Goal: Task Accomplishment & Management: Manage account settings

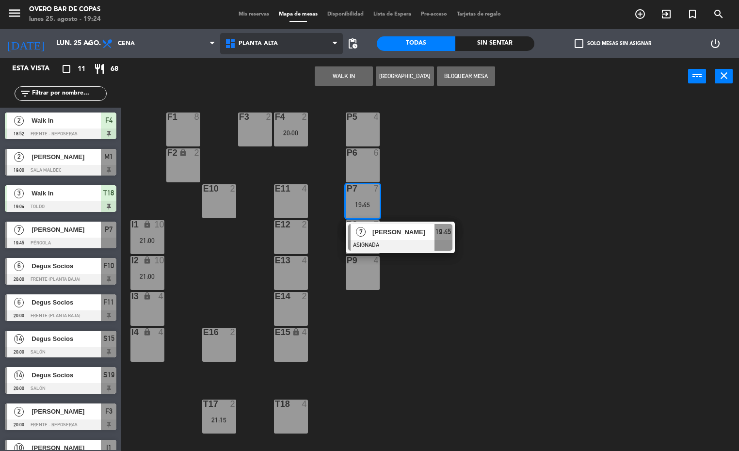
click at [275, 43] on span "Planta Alta" at bounding box center [257, 43] width 39 height 7
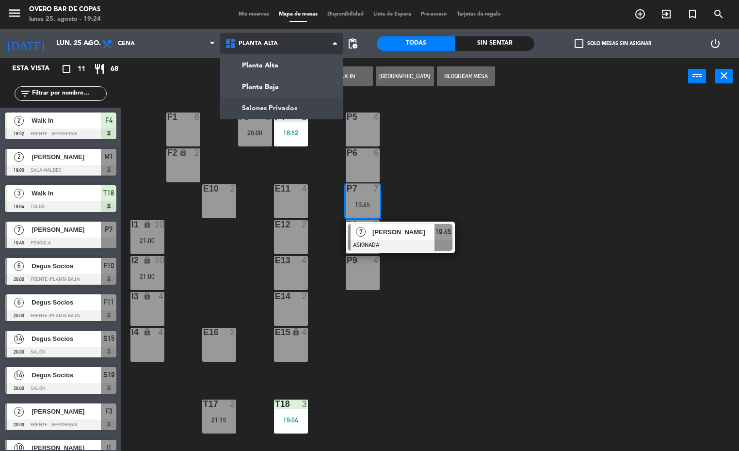
click at [286, 102] on ng-component "menu Overo Bar de Copas [DATE] 25. agosto - 19:24 Mis reservas Mapa de mesas Di…" at bounding box center [369, 225] width 739 height 451
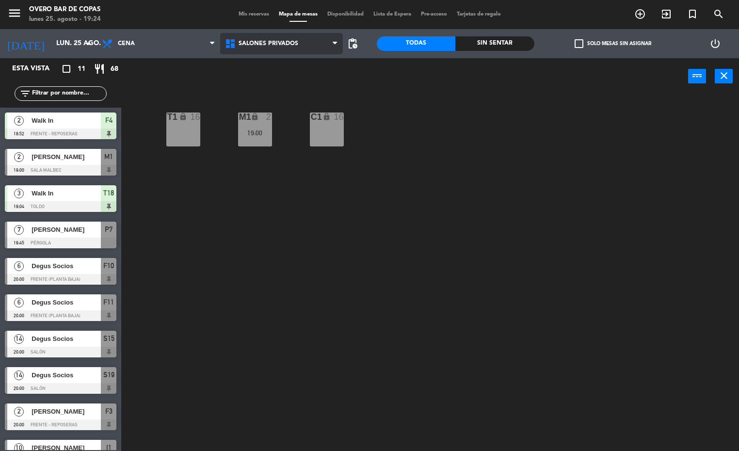
click at [254, 33] on span "Salones Privados" at bounding box center [281, 43] width 123 height 21
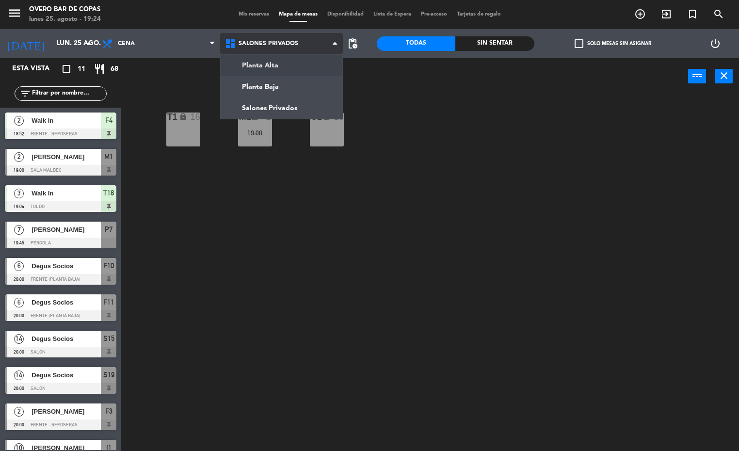
click at [259, 60] on ng-component "menu Overo Bar de Copas [DATE] 25. agosto - 19:24 Mis reservas Mapa de mesas Di…" at bounding box center [369, 225] width 739 height 451
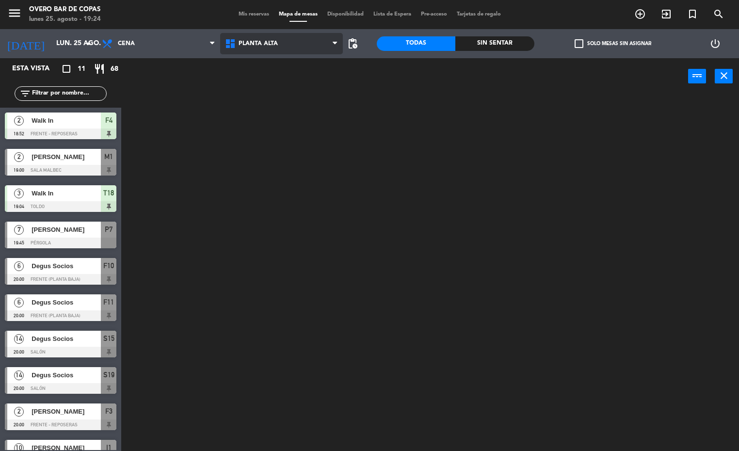
click at [268, 44] on span "Planta Alta" at bounding box center [257, 43] width 39 height 7
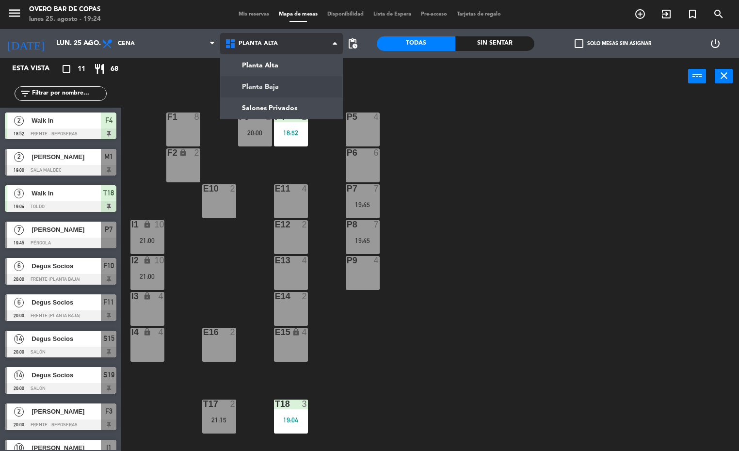
click at [268, 84] on ng-component "menu Overo Bar de Copas [DATE] 25. agosto - 19:24 Mis reservas Mapa de mesas Di…" at bounding box center [369, 225] width 739 height 451
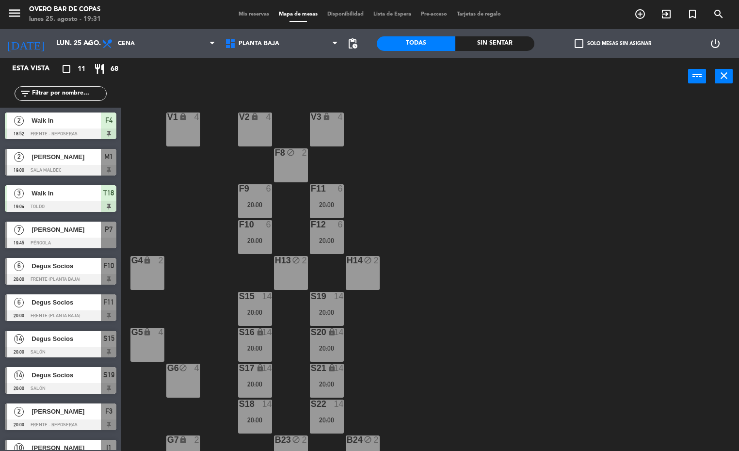
drag, startPoint x: 0, startPoint y: 367, endPoint x: 96, endPoint y: 482, distance: 150.0
click at [96, 450] on html "close × Overo Bar de Copas × chrome_reader_mode Listado de Reservas account_box…" at bounding box center [369, 225] width 739 height 451
click at [603, 163] on div "V1 lock 4 V2 lock 4 V3 lock 4 F8 block 2 F9 6 20:00 F11 6 20:00 F10 6 20:00 F12…" at bounding box center [433, 273] width 610 height 356
click at [50, 236] on div "[PERSON_NAME]" at bounding box center [66, 229] width 70 height 16
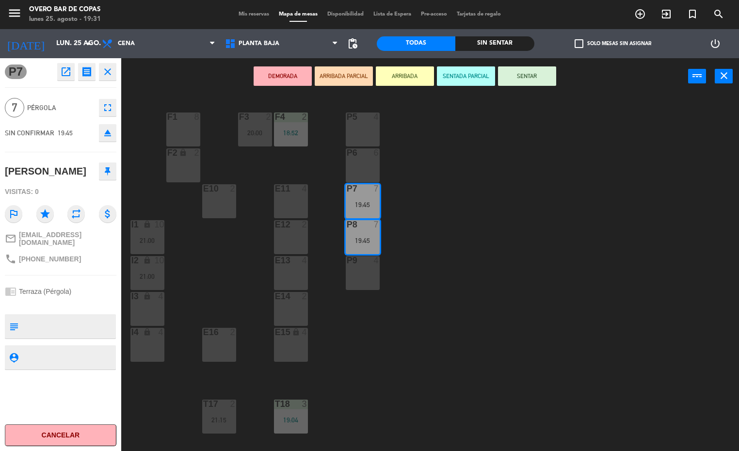
click at [551, 209] on div "P5 4 F1 8 F3 2 20:00 F4 2 18:52 P6 6 F2 lock 2 P7 7 19:45 E10 2 E11 4 P8 7 19:4…" at bounding box center [433, 273] width 610 height 356
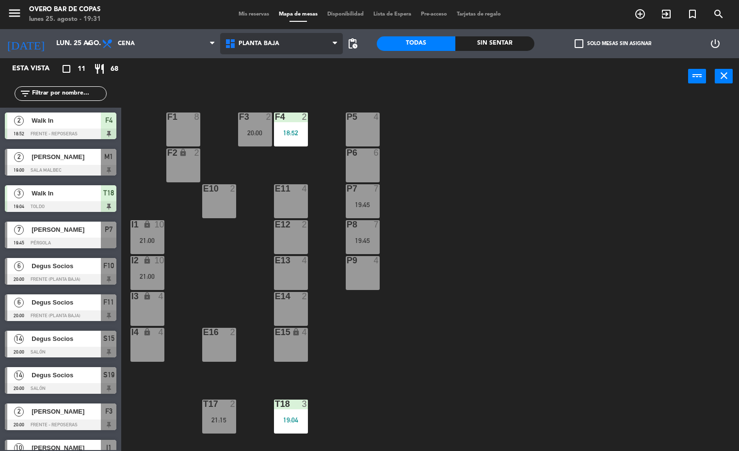
click at [284, 52] on span "Planta Baja" at bounding box center [281, 43] width 123 height 21
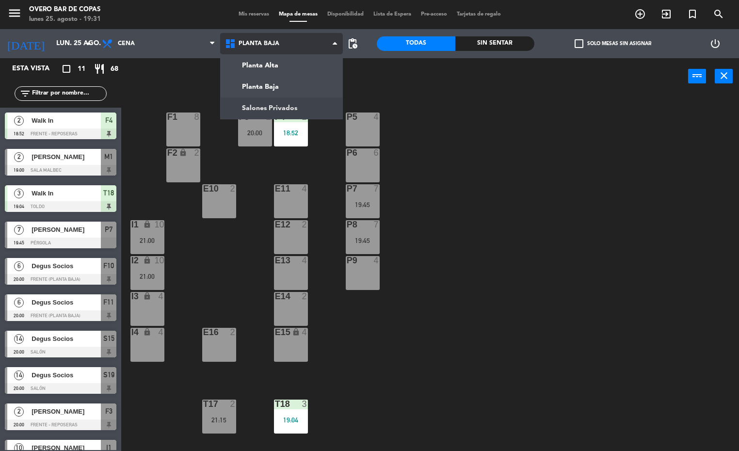
click at [277, 102] on ng-component "menu Overo Bar de Copas [DATE] 25. agosto - 19:31 Mis reservas Mapa de mesas Di…" at bounding box center [369, 225] width 739 height 451
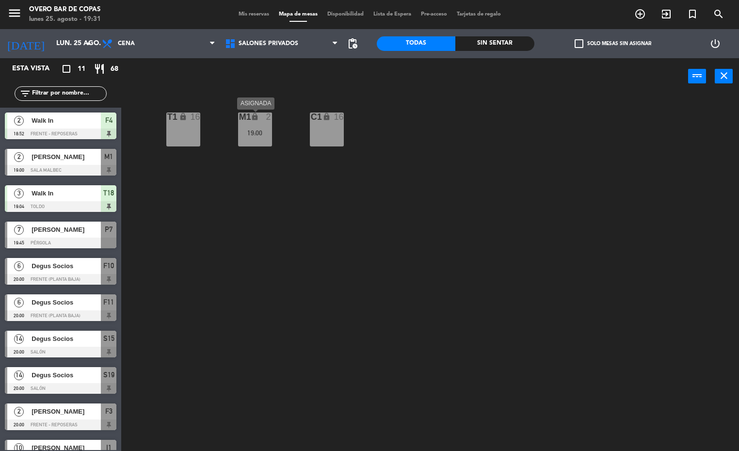
click at [264, 123] on div "M1 lock 2 19:00" at bounding box center [255, 129] width 34 height 34
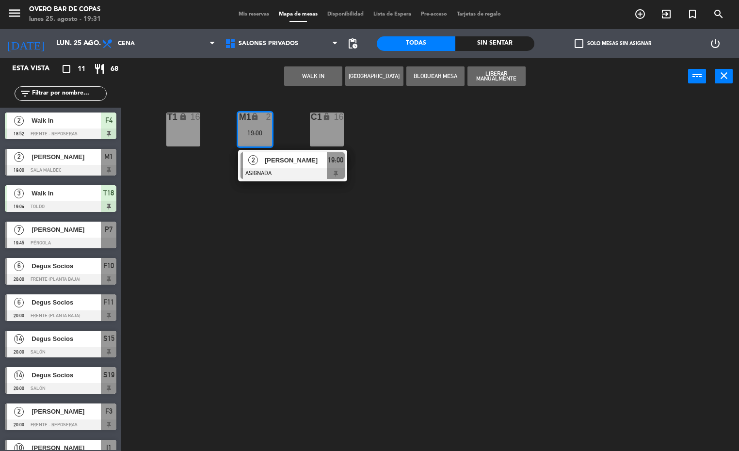
click at [393, 172] on div "T1 lock 16 M1 lock 2 19:00 2 [PERSON_NAME] 19:00 C1 lock 16" at bounding box center [433, 273] width 610 height 356
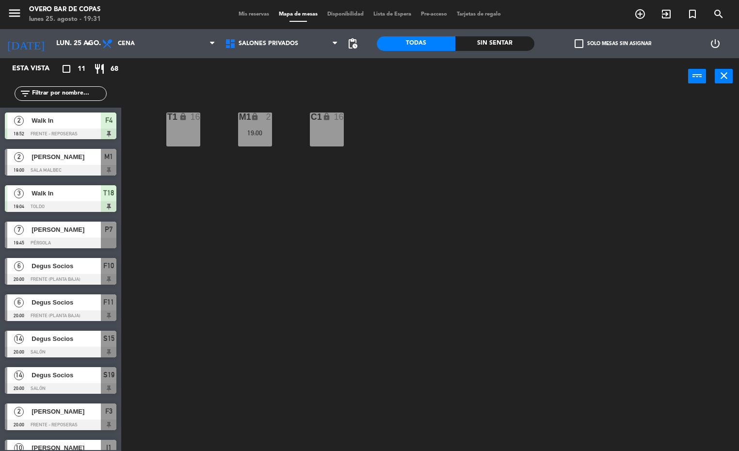
click at [272, 25] on div "menu Overo Bar de Copas [DATE] 25. agosto - 19:31 Mis reservas Mapa de mesas Di…" at bounding box center [369, 14] width 739 height 29
click at [274, 43] on span "Salones Privados" at bounding box center [268, 43] width 60 height 7
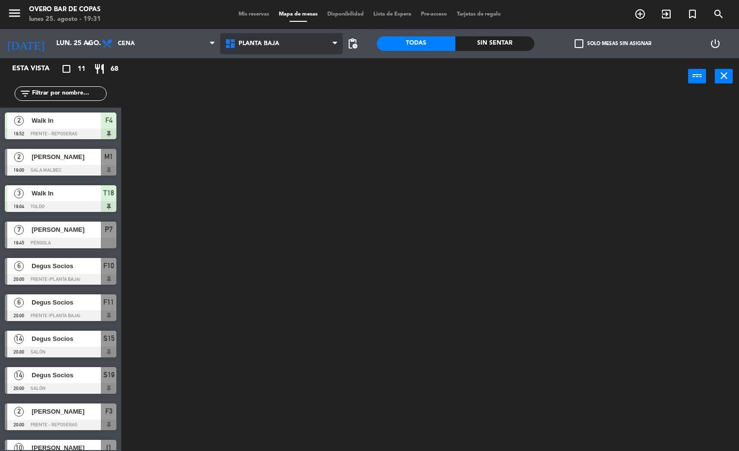
click at [275, 83] on ng-component "menu Overo Bar de Copas [DATE] 25. agosto - 19:31 Mis reservas Mapa de mesas Di…" at bounding box center [369, 225] width 739 height 451
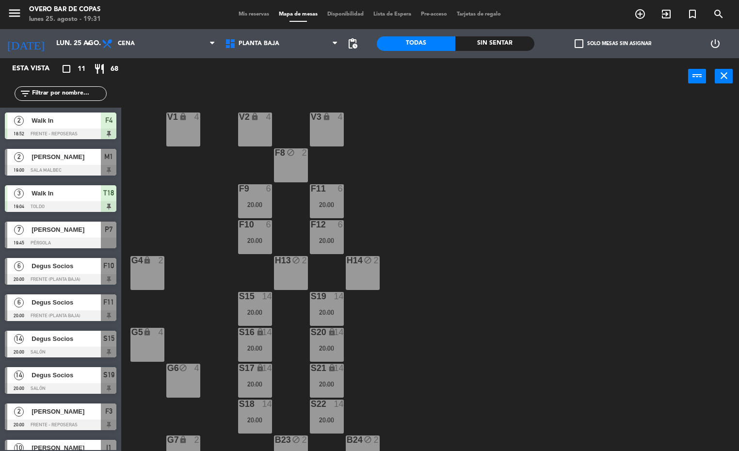
click at [171, 379] on div "G6 block 4" at bounding box center [183, 380] width 34 height 34
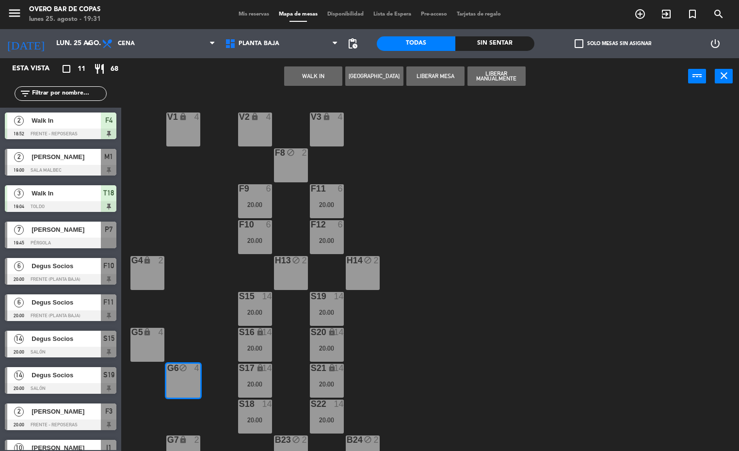
click at [301, 77] on button "WALK IN" at bounding box center [313, 75] width 58 height 19
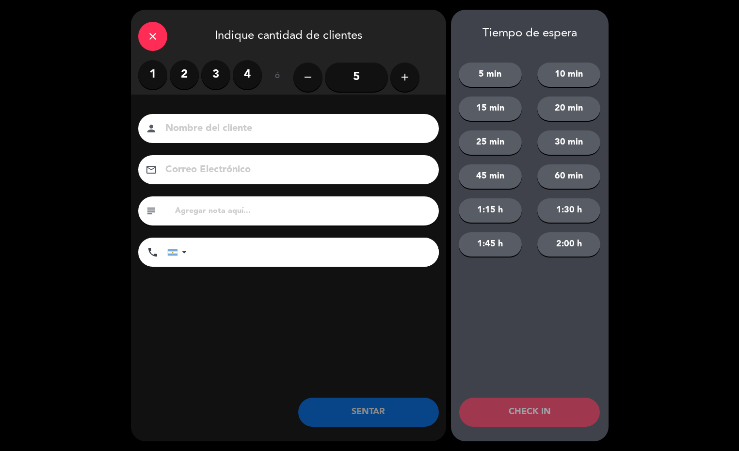
click at [244, 75] on label "4" at bounding box center [247, 74] width 29 height 29
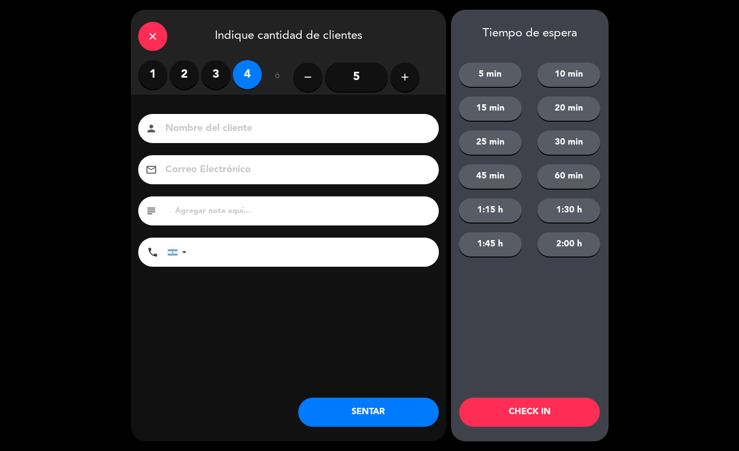
click at [380, 408] on button "SENTAR" at bounding box center [368, 411] width 141 height 29
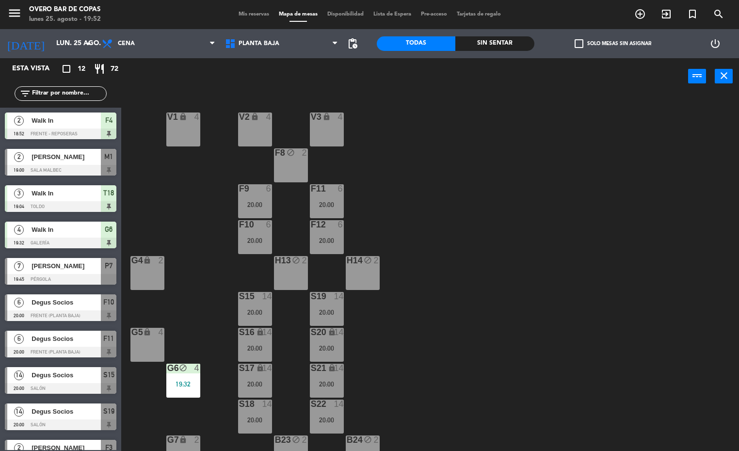
scroll to position [94, 0]
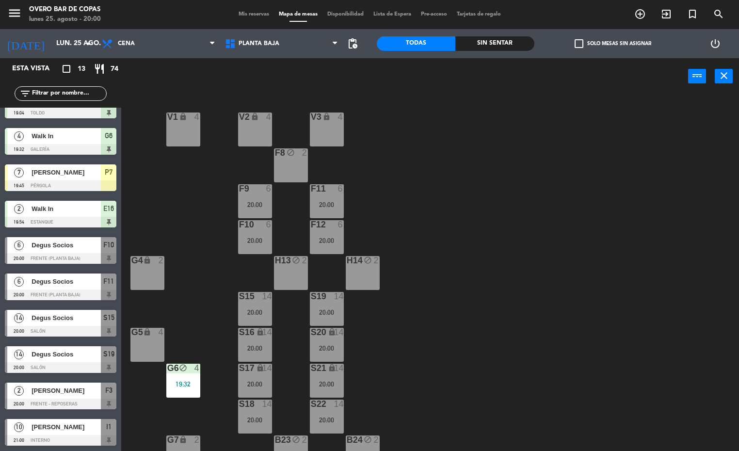
click at [87, 88] on input "text" at bounding box center [68, 93] width 75 height 11
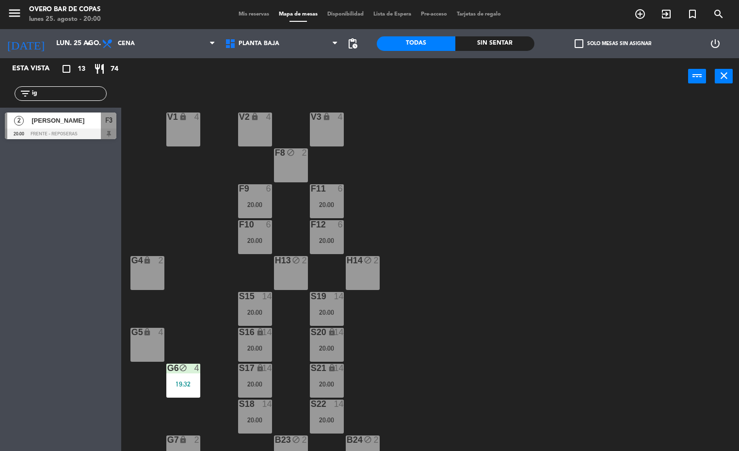
type input "ig"
click at [51, 121] on span "[PERSON_NAME]" at bounding box center [66, 120] width 69 height 10
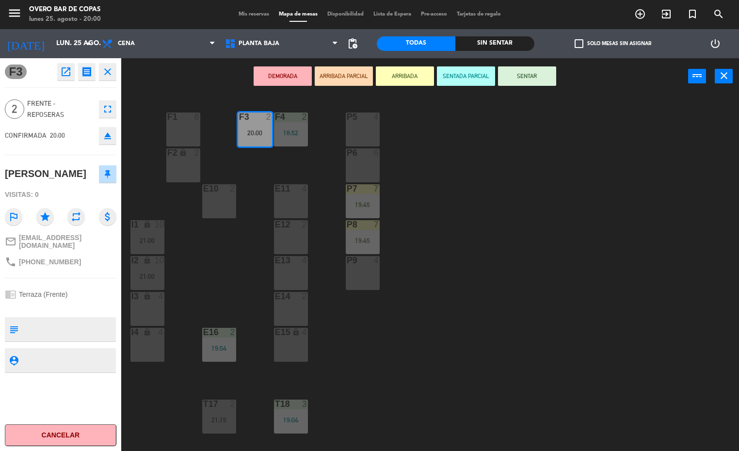
click at [400, 75] on button "ARRIBADA" at bounding box center [405, 75] width 58 height 19
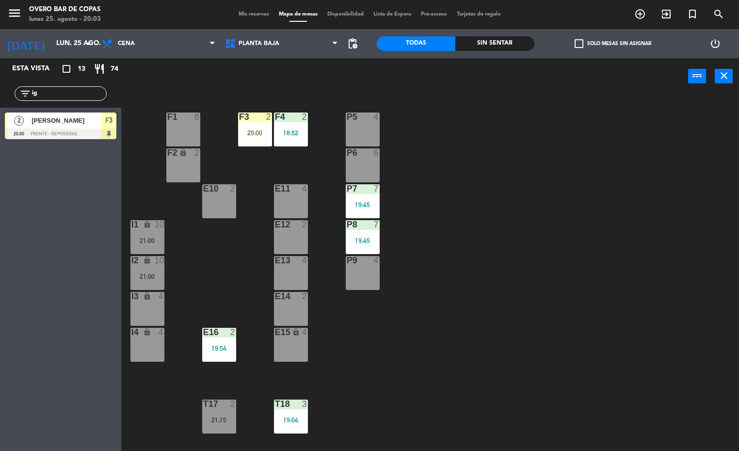
click at [96, 94] on input "ig" at bounding box center [68, 93] width 75 height 11
type input "i"
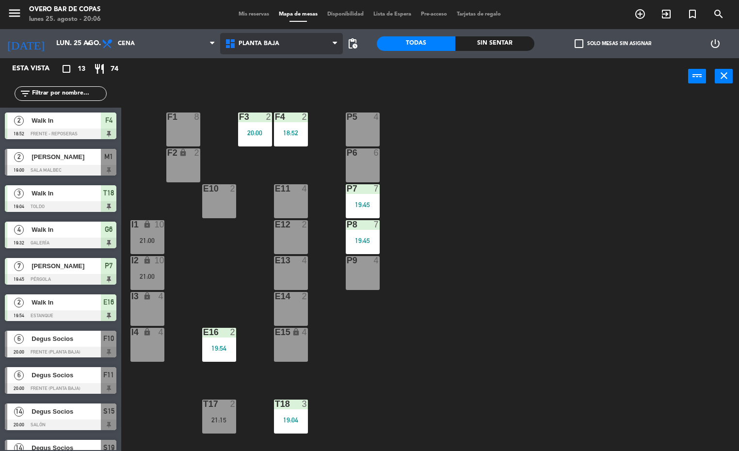
click at [290, 40] on span "Planta Baja" at bounding box center [281, 43] width 123 height 21
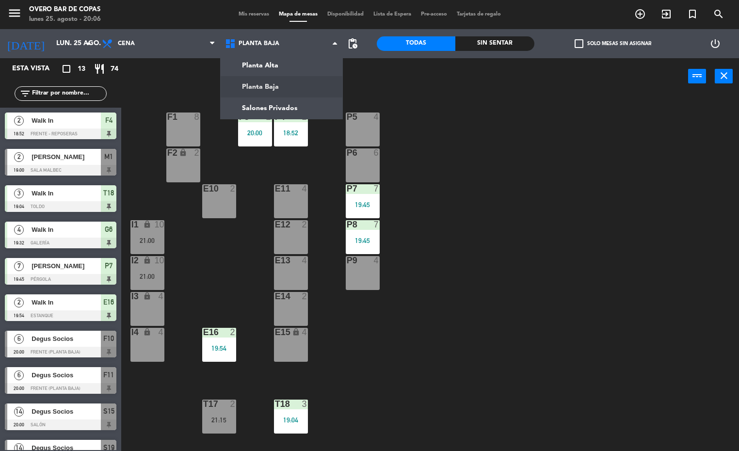
click at [300, 92] on ng-component "menu Overo Bar de Copas [DATE] 25. agosto - 20:06 Mis reservas Mapa de mesas Di…" at bounding box center [369, 225] width 739 height 451
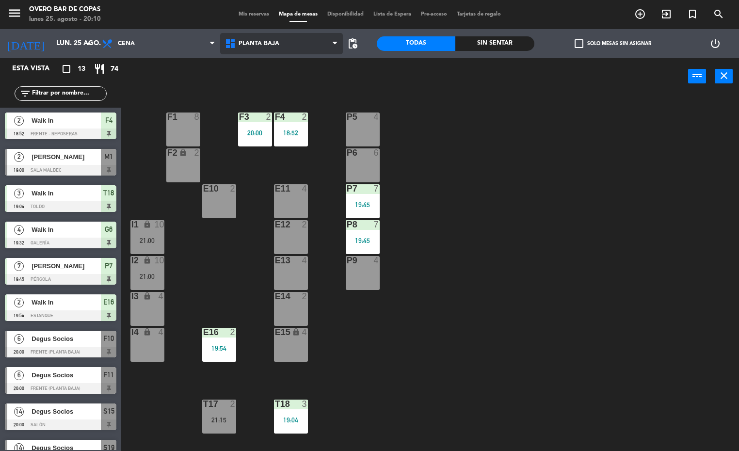
click at [304, 39] on span "Planta Baja" at bounding box center [281, 43] width 123 height 21
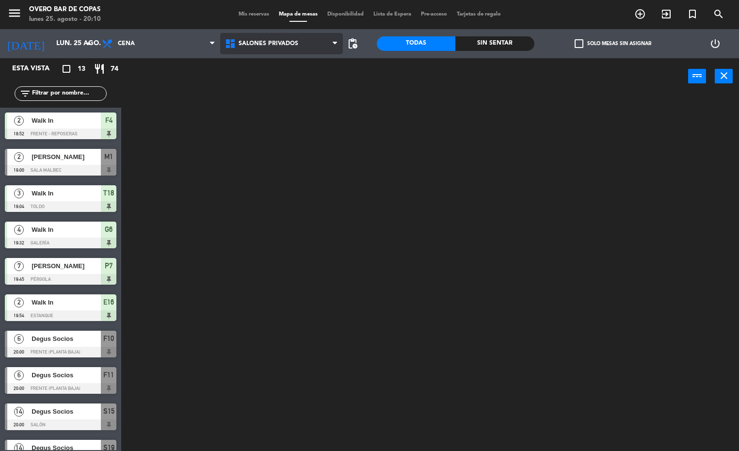
click at [284, 100] on ng-component "menu Overo Bar de Copas [DATE] 25. agosto - 20:10 Mis reservas Mapa de mesas Di…" at bounding box center [369, 225] width 739 height 451
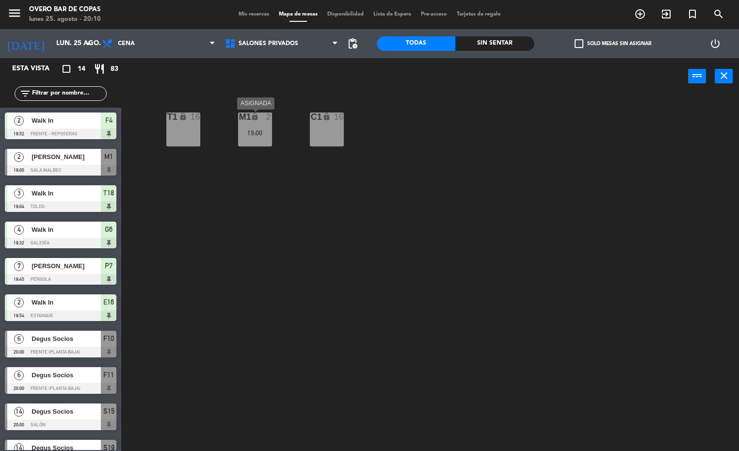
click at [262, 129] on div "19:00" at bounding box center [255, 132] width 34 height 7
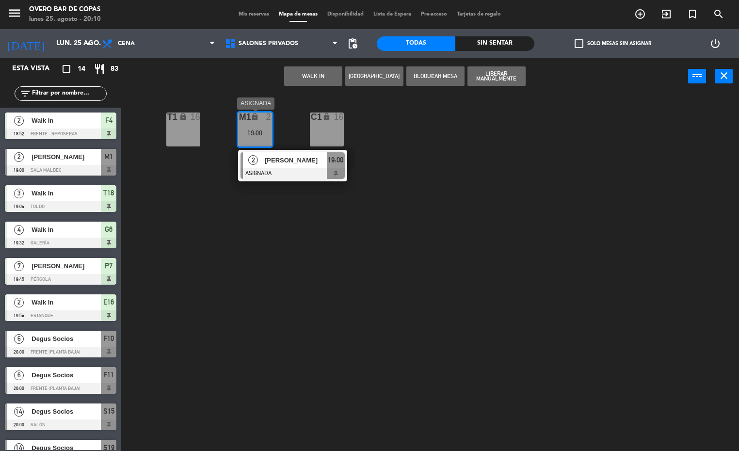
click at [310, 160] on div "2 [PERSON_NAME] 19:00" at bounding box center [293, 166] width 124 height 32
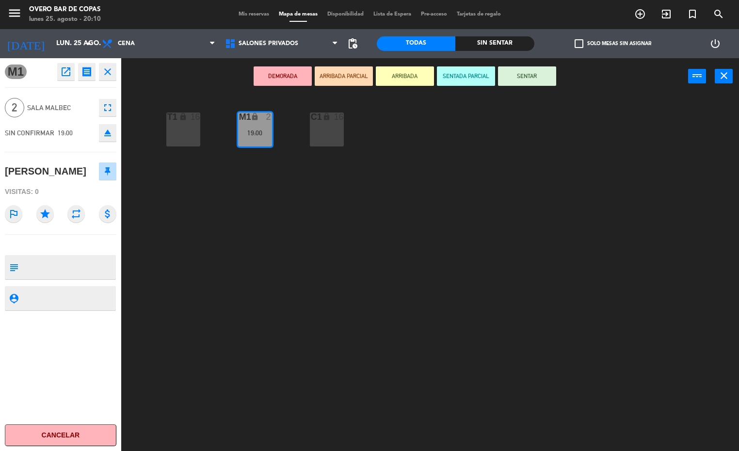
click at [432, 79] on div "DEMORADA ARRIBADA PARCIAL ARRIBADA SENTADA PARCIAL SENTAR power_input close" at bounding box center [404, 76] width 567 height 37
click at [404, 80] on button "ARRIBADA" at bounding box center [405, 75] width 58 height 19
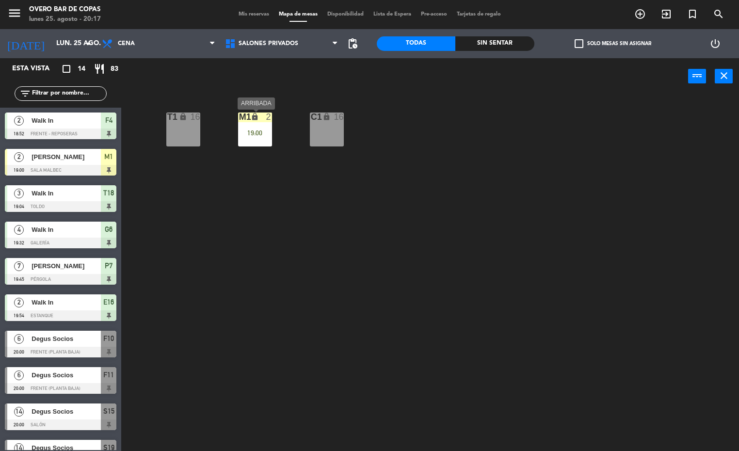
click at [251, 115] on icon "lock" at bounding box center [255, 116] width 8 height 8
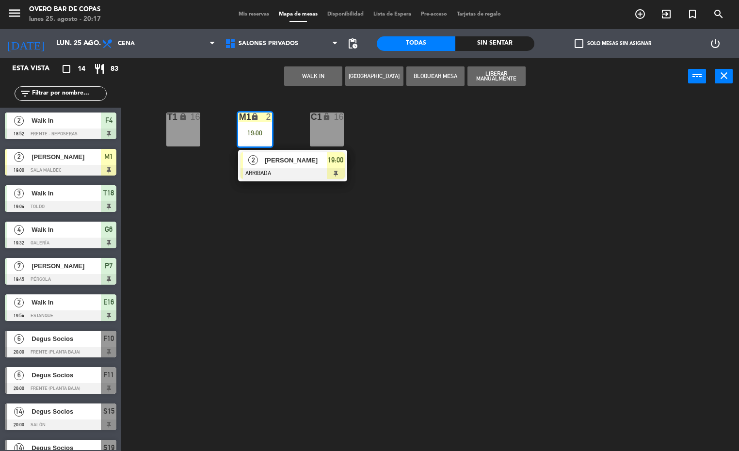
click at [271, 164] on span "[PERSON_NAME]" at bounding box center [296, 160] width 62 height 10
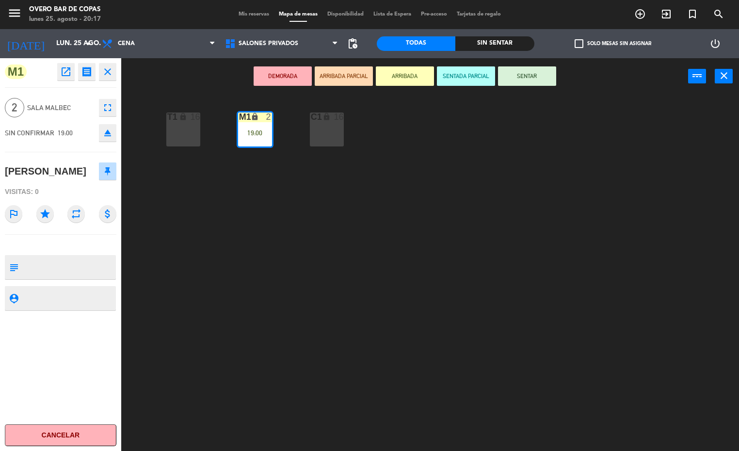
click at [522, 79] on button "SENTAR" at bounding box center [527, 75] width 58 height 19
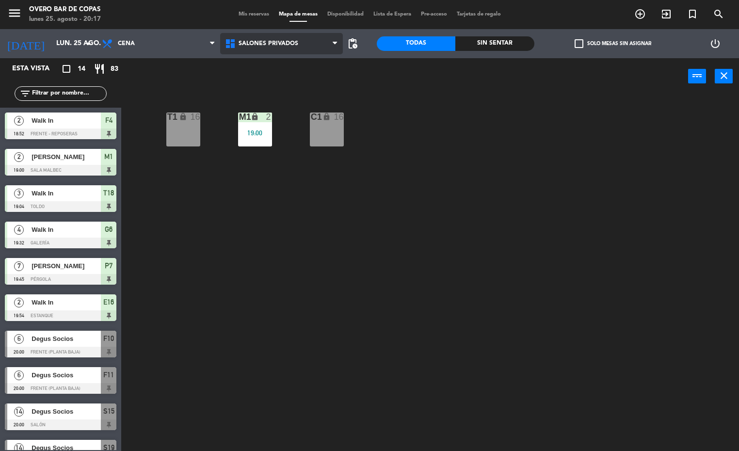
click at [240, 41] on span "Salones Privados" at bounding box center [268, 43] width 60 height 7
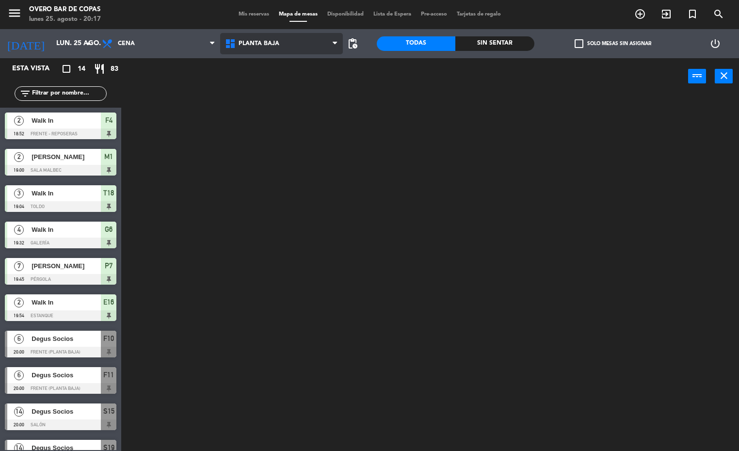
click at [269, 85] on ng-component "menu Overo Bar de Copas [DATE] 25. agosto - 20:17 Mis reservas Mapa de mesas Di…" at bounding box center [369, 225] width 739 height 451
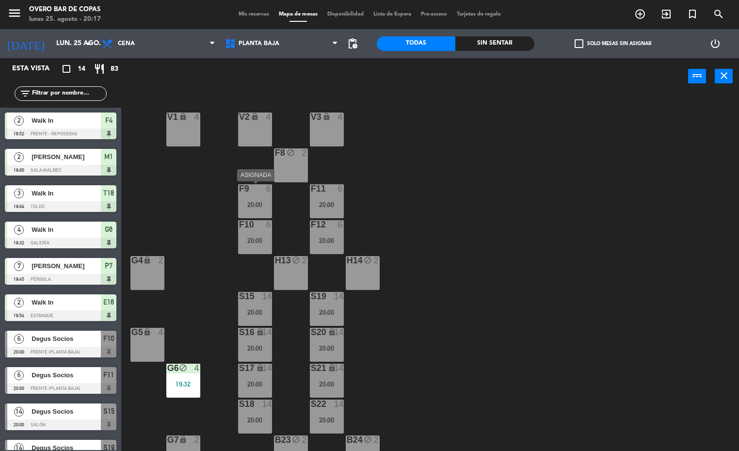
click at [245, 198] on div "F9 6 20:00" at bounding box center [255, 201] width 34 height 34
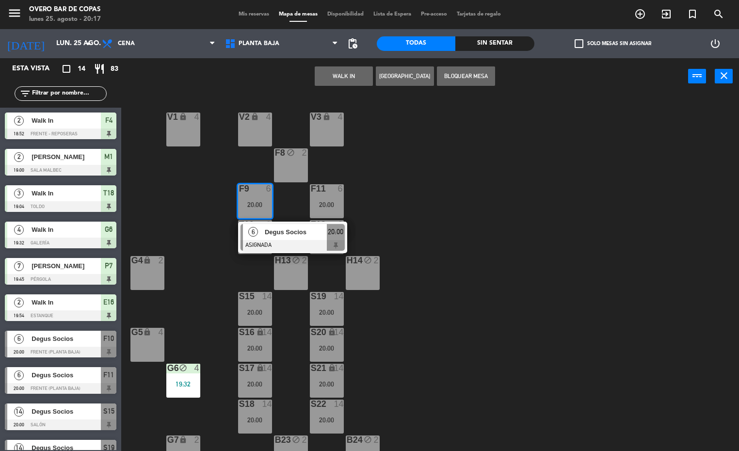
click at [272, 240] on div at bounding box center [292, 245] width 104 height 11
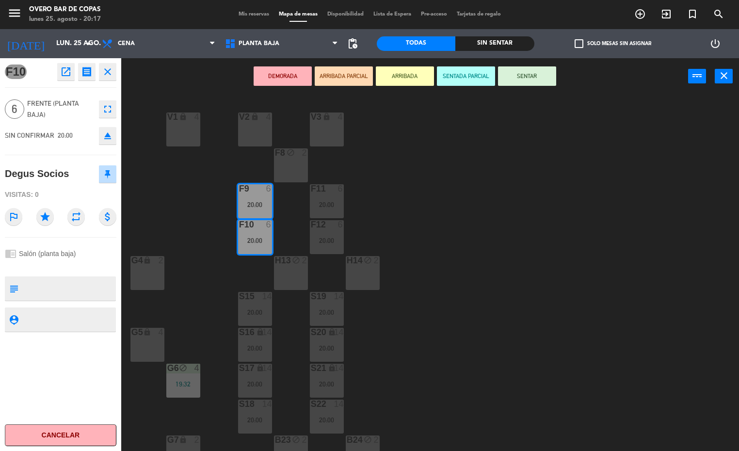
click at [509, 75] on button "SENTAR" at bounding box center [527, 75] width 58 height 19
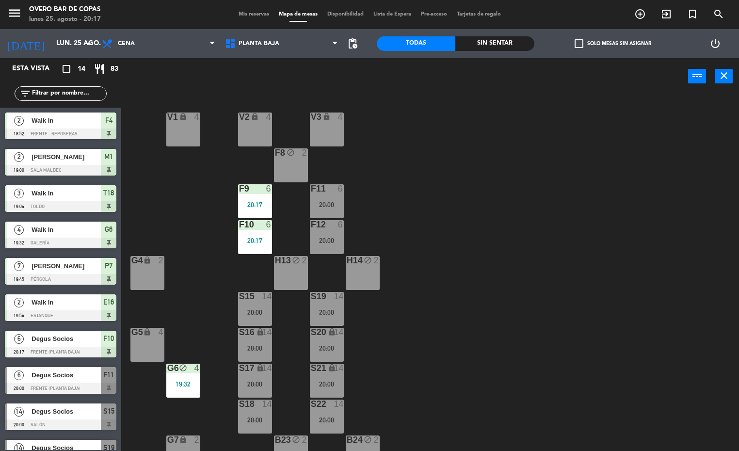
click at [329, 200] on div "F11 6 20:00" at bounding box center [327, 201] width 34 height 34
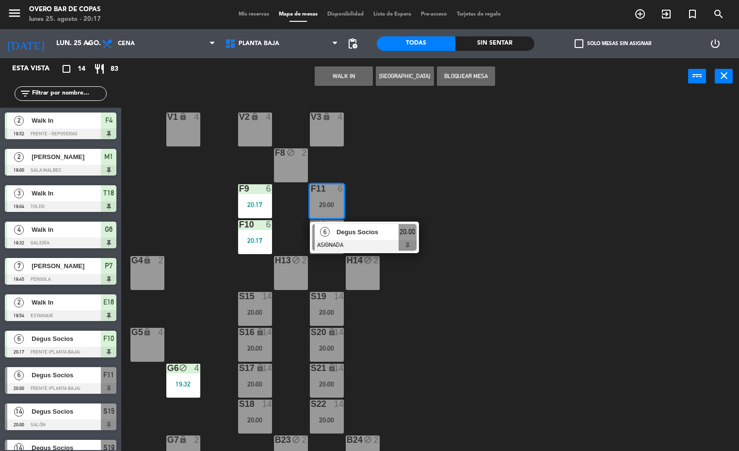
click at [339, 240] on div at bounding box center [364, 245] width 104 height 11
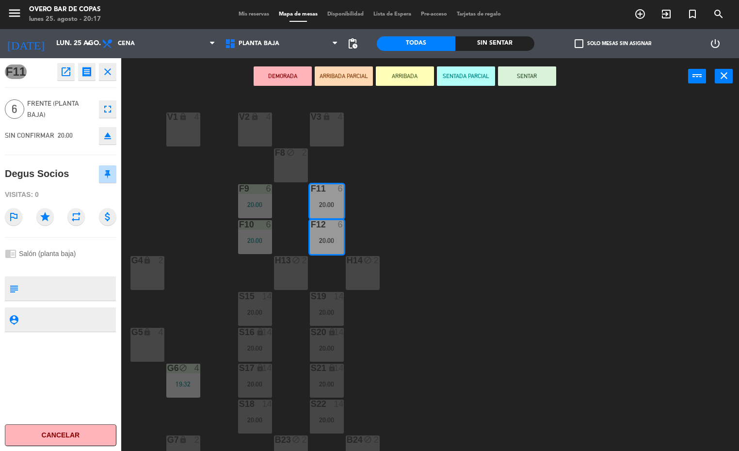
click at [514, 83] on button "SENTAR" at bounding box center [527, 75] width 58 height 19
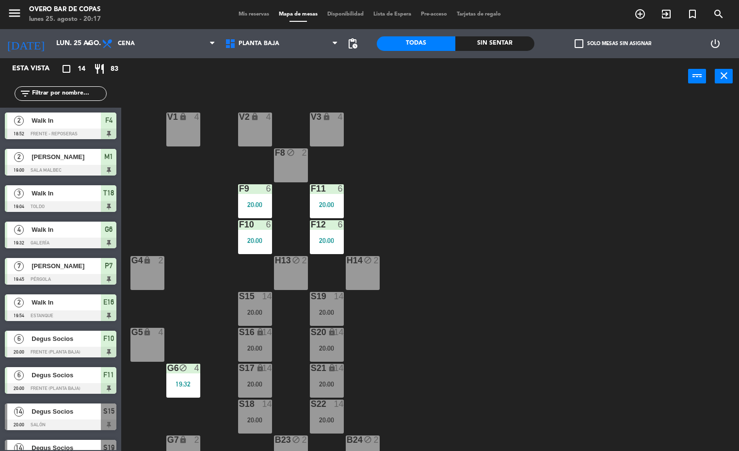
click at [336, 296] on div "14" at bounding box center [338, 296] width 10 height 9
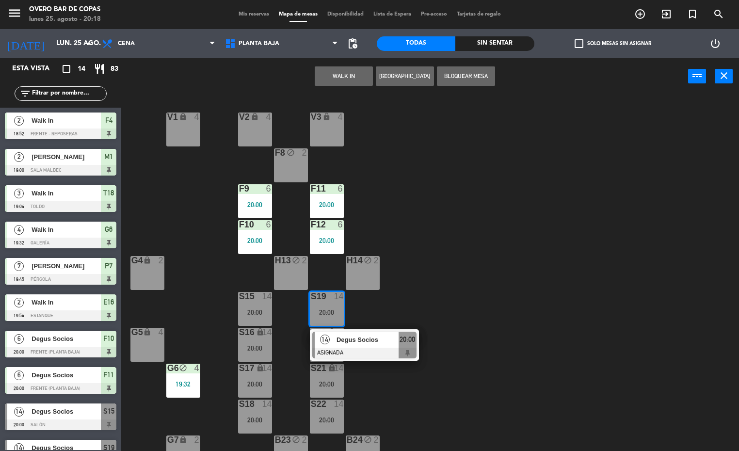
click at [357, 342] on span "Degus Socios" at bounding box center [367, 339] width 62 height 10
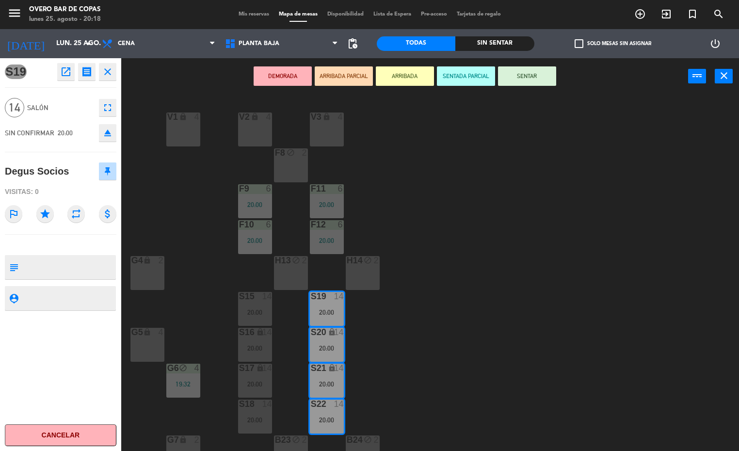
click at [508, 81] on button "SENTAR" at bounding box center [527, 75] width 58 height 19
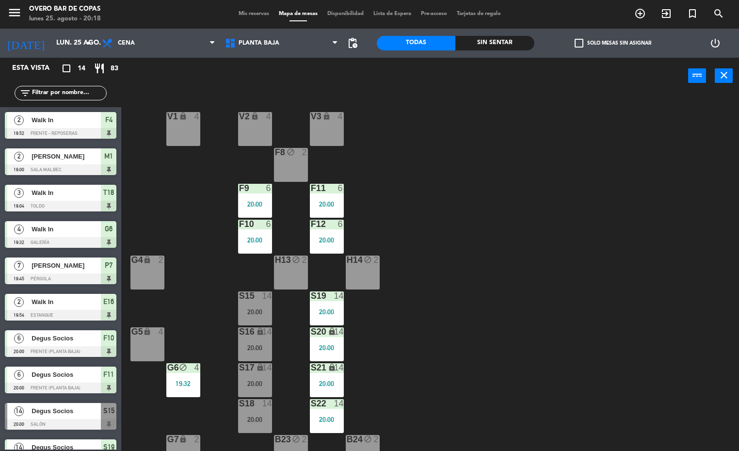
scroll to position [0, 0]
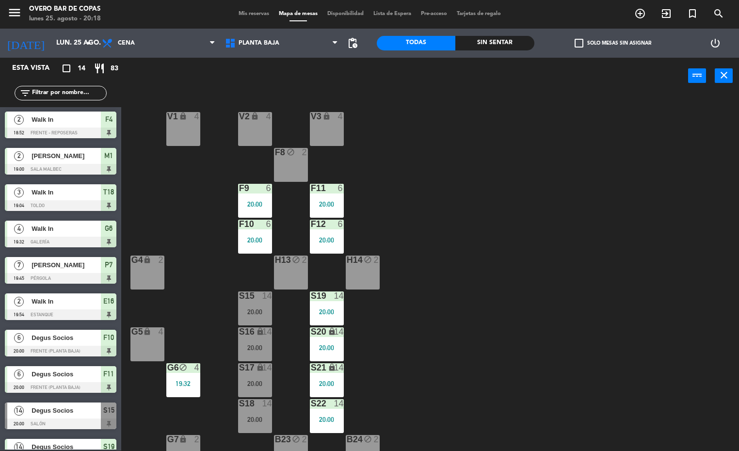
click at [265, 309] on div "20:00" at bounding box center [255, 311] width 34 height 7
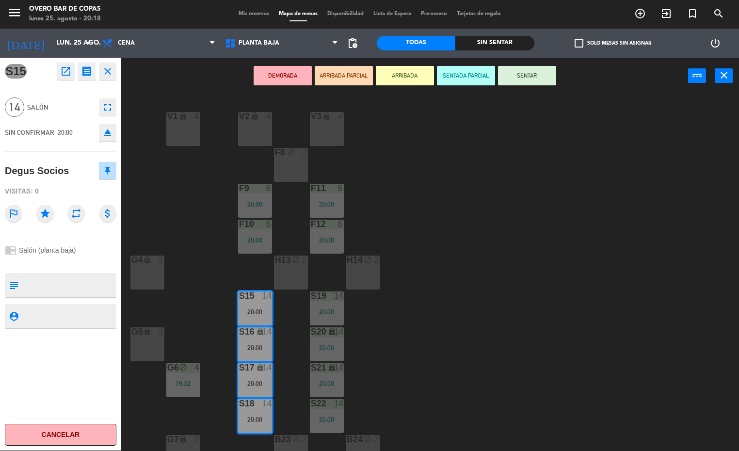
click at [509, 71] on button "SENTAR" at bounding box center [527, 75] width 58 height 19
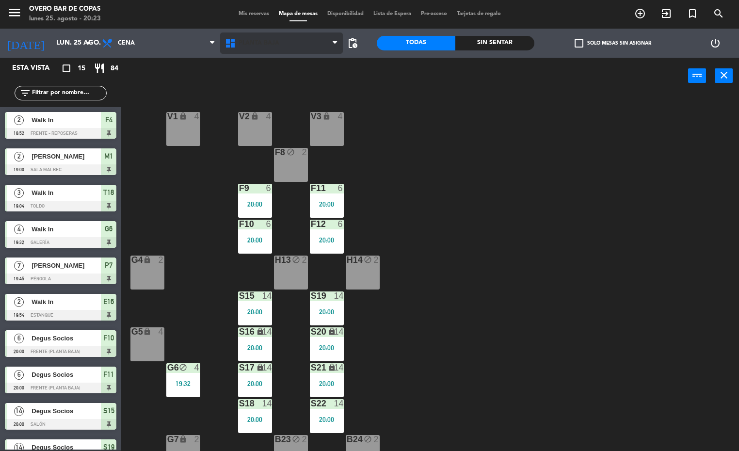
click at [265, 42] on span "Planta Baja" at bounding box center [258, 43] width 41 height 7
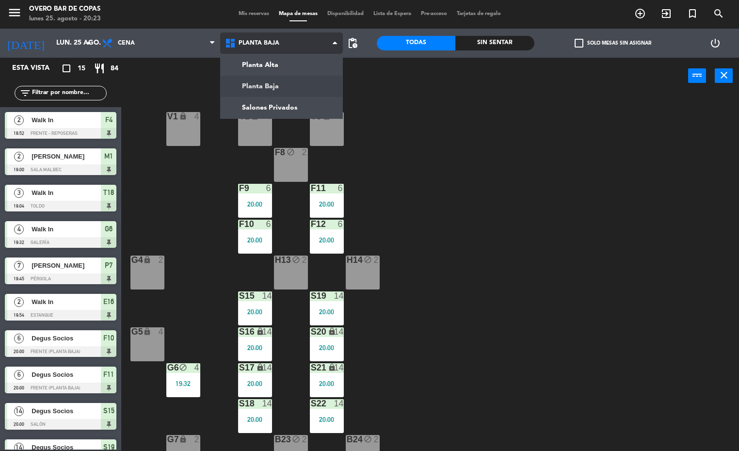
click at [294, 67] on ng-component "menu Overo Bar de Copas [DATE] 25. agosto - 20:23 Mis reservas Mapa de mesas Di…" at bounding box center [369, 225] width 739 height 451
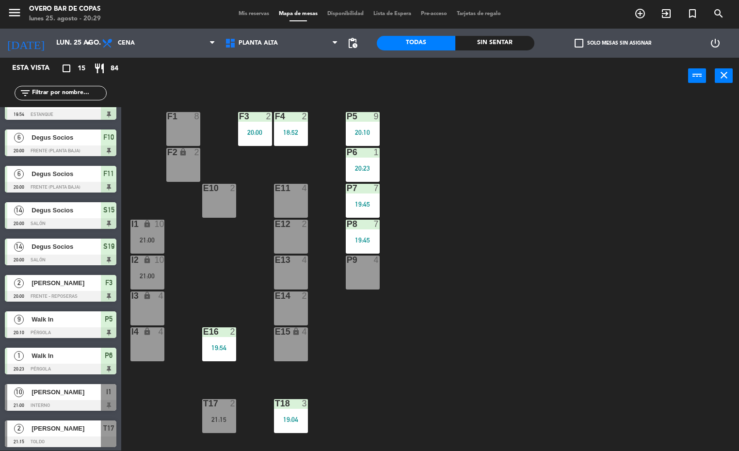
scroll to position [203, 0]
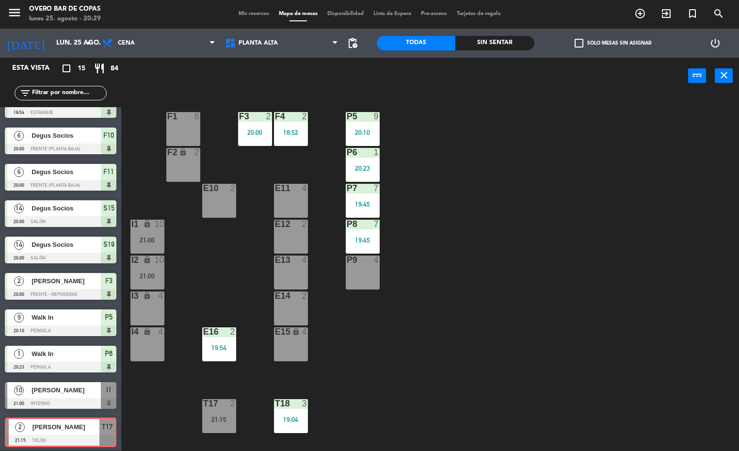
click at [73, 429] on div "2 [PERSON_NAME] 21:15 Toldo T17 2 [PERSON_NAME] 21:15 Toldo T17" at bounding box center [60, 432] width 121 height 39
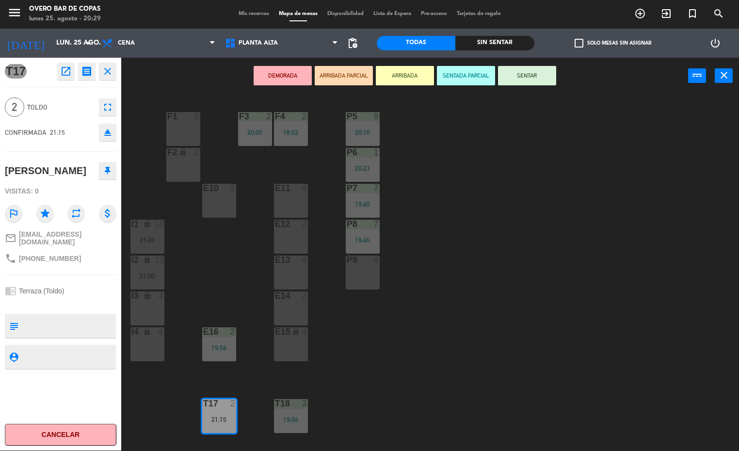
click at [70, 72] on icon "open_in_new" at bounding box center [66, 71] width 12 height 12
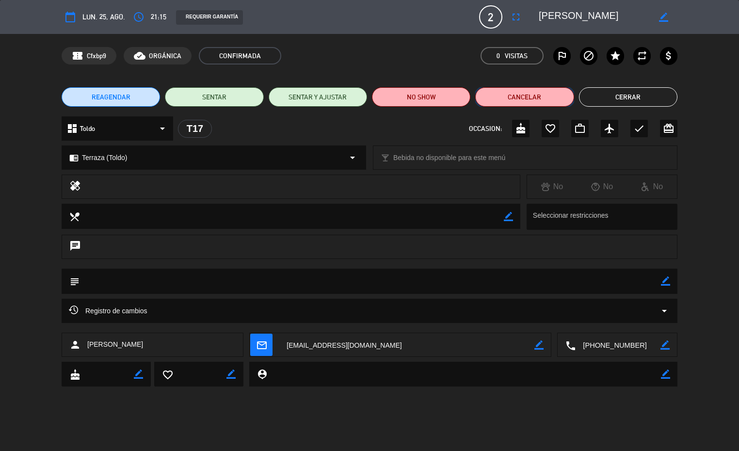
click at [505, 93] on button "Cancelar" at bounding box center [524, 96] width 98 height 19
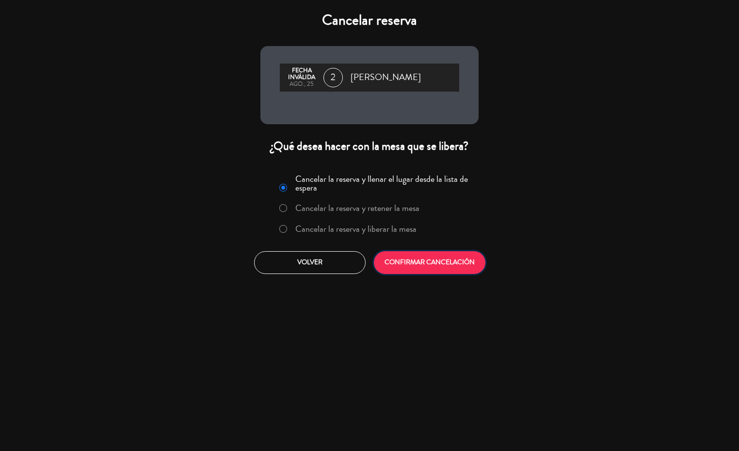
click at [431, 266] on button "CONFIRMAR CANCELACIÓN" at bounding box center [429, 262] width 111 height 23
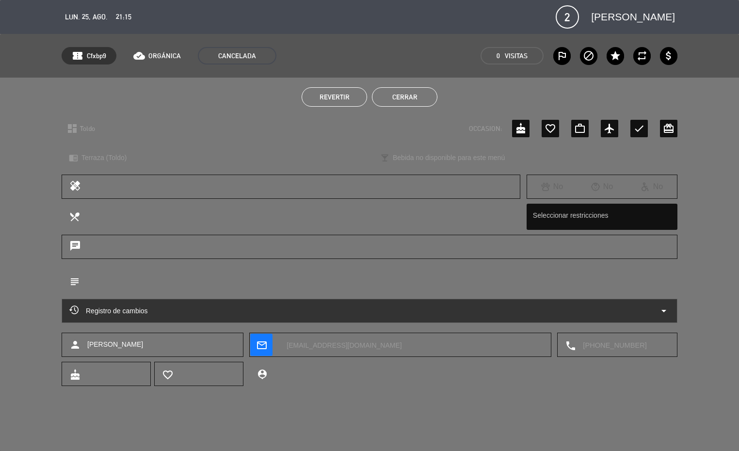
click at [427, 95] on button "Cerrar" at bounding box center [404, 96] width 65 height 19
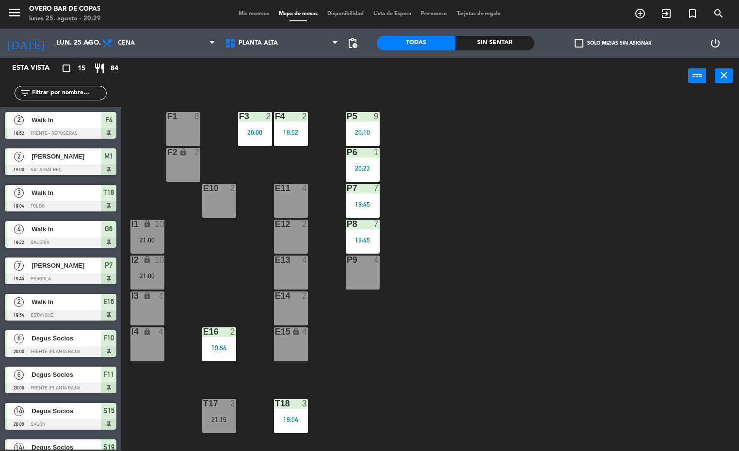
scroll to position [158, 0]
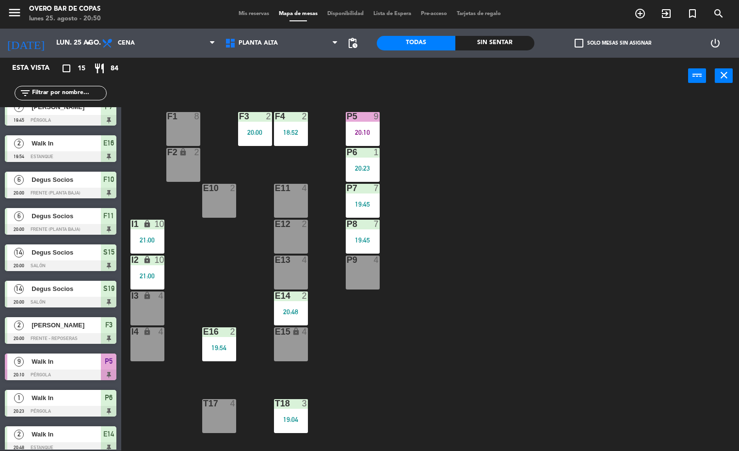
click at [375, 134] on div "20:10" at bounding box center [363, 132] width 34 height 7
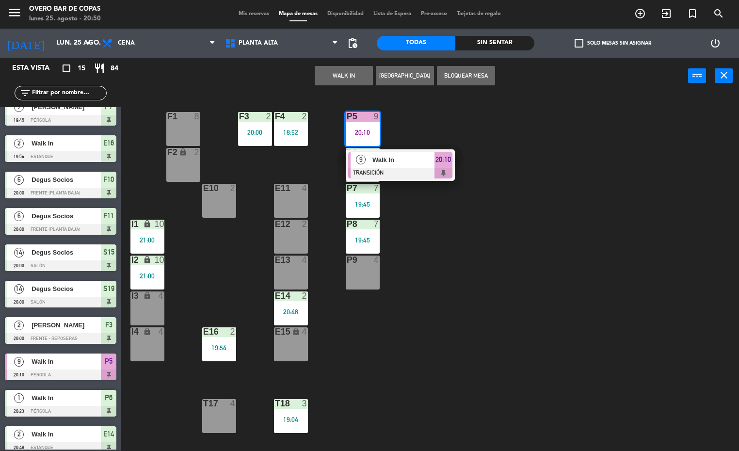
click at [428, 114] on div "P5 9 20:10 9 Walk In TRANSICIÓN 20:10 F1 8 F3 2 20:00 F4 2 18:52 P6 1 20:23 F2 …" at bounding box center [433, 273] width 610 height 356
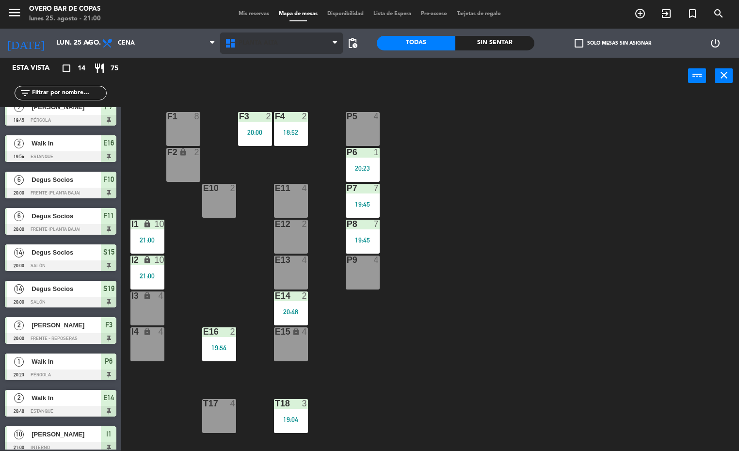
click at [317, 47] on span "Planta Alta" at bounding box center [281, 42] width 123 height 21
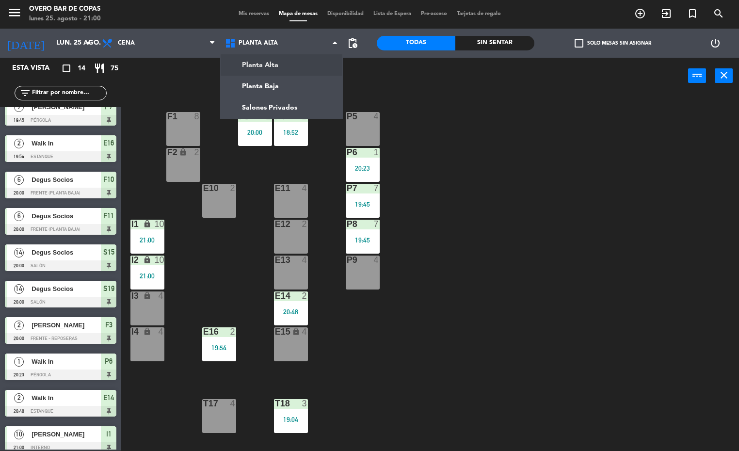
click at [542, 197] on div "P5 4 F1 8 F3 2 20:00 F4 2 18:52 P6 1 20:23 F2 lock 2 P7 7 19:45 E10 2 E11 4 P8 …" at bounding box center [433, 273] width 610 height 356
